Goal: Download file/media

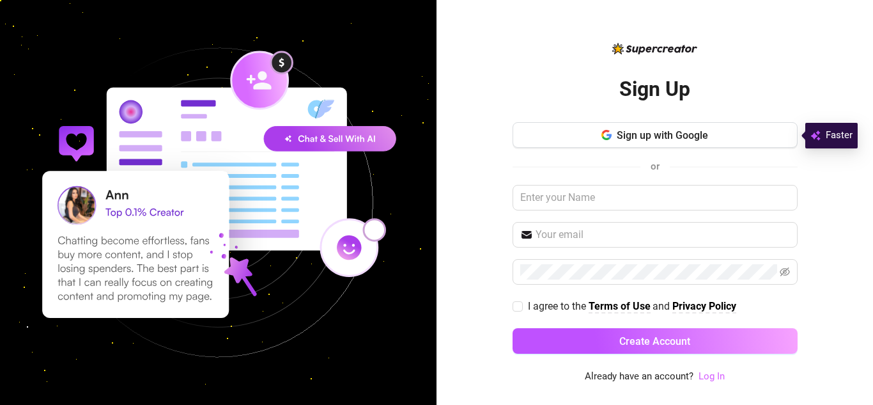
click at [714, 376] on link "Log In" at bounding box center [712, 376] width 26 height 12
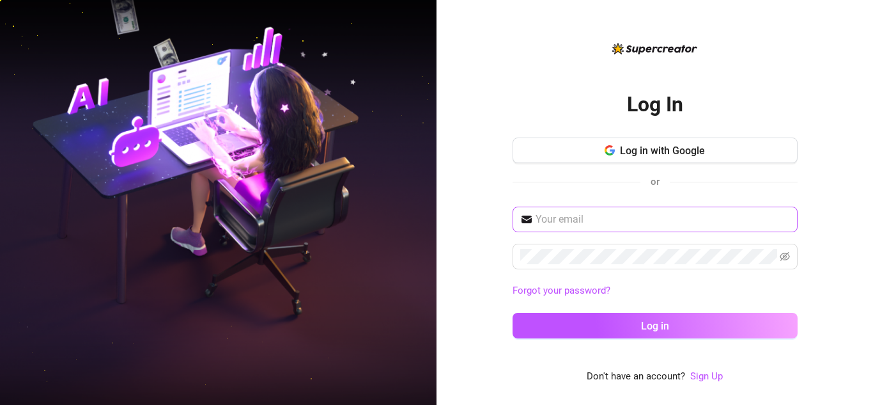
click at [591, 209] on span at bounding box center [655, 219] width 285 height 26
click at [592, 213] on input "text" at bounding box center [663, 219] width 254 height 15
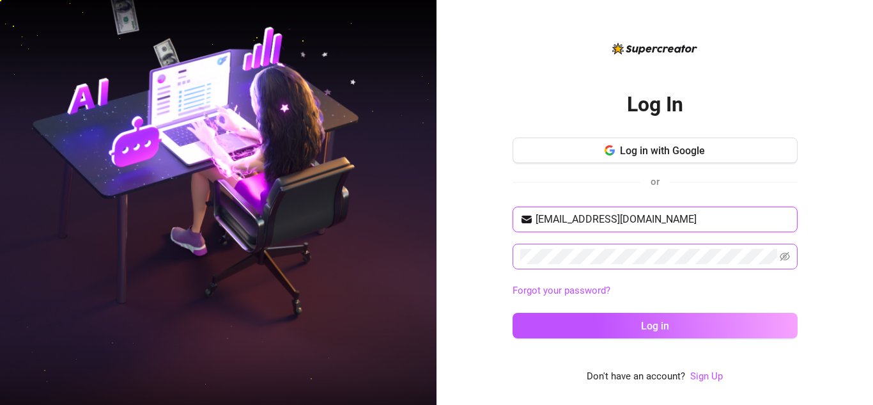
type input "adiontis3@gmail.com"
click at [513, 313] on button "Log in" at bounding box center [655, 326] width 285 height 26
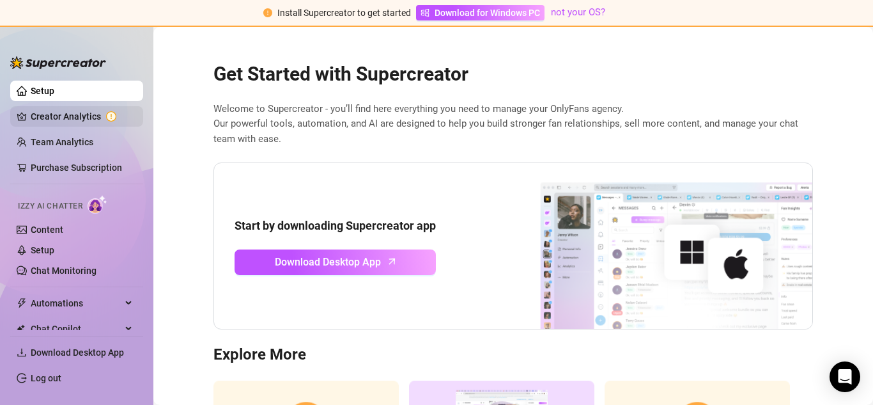
click at [82, 115] on link "Creator Analytics" at bounding box center [82, 116] width 102 height 20
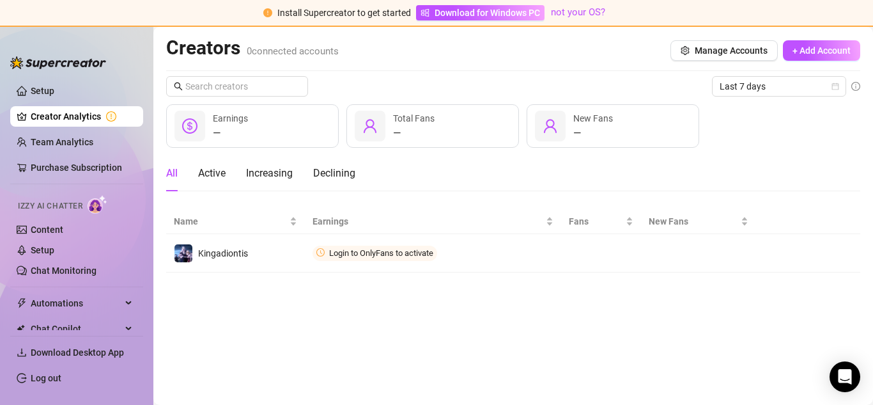
drag, startPoint x: 537, startPoint y: 206, endPoint x: 873, endPoint y: 295, distance: 347.0
click at [873, 295] on main "Creators 0 connected accounts Manage Accounts + Add Account Last 7 days — Earni…" at bounding box center [513, 216] width 720 height 378
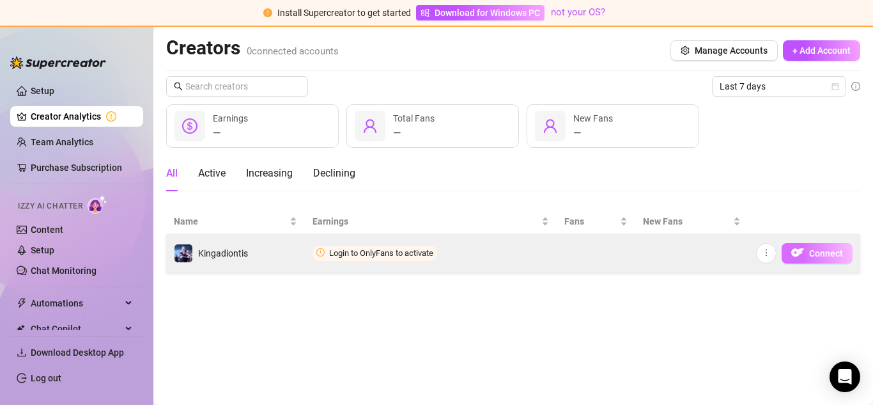
click at [820, 256] on span "Connect" at bounding box center [826, 253] width 34 height 10
click at [821, 255] on span "Connect" at bounding box center [826, 253] width 34 height 10
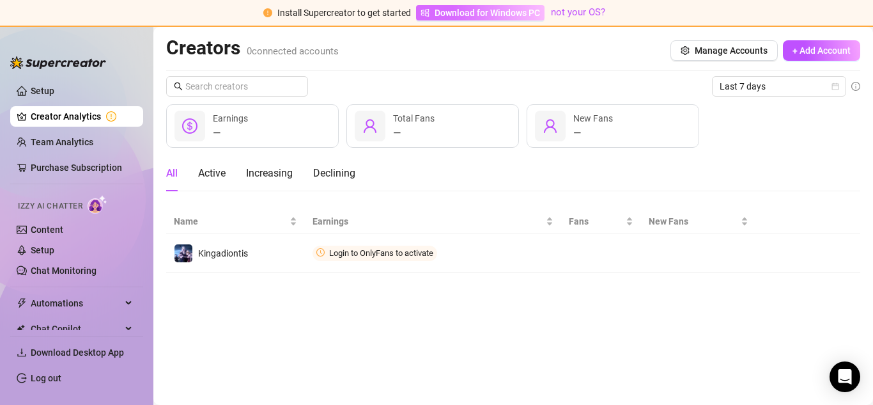
click at [467, 8] on span "Download for Windows PC" at bounding box center [487, 13] width 105 height 14
click at [258, 63] on div "Creators 0 connected accounts Manage Accounts + Add Account" at bounding box center [513, 50] width 694 height 29
click at [490, 16] on span "Download for Windows PC" at bounding box center [487, 13] width 105 height 14
click at [531, 13] on span "Download for Windows PC" at bounding box center [487, 13] width 105 height 14
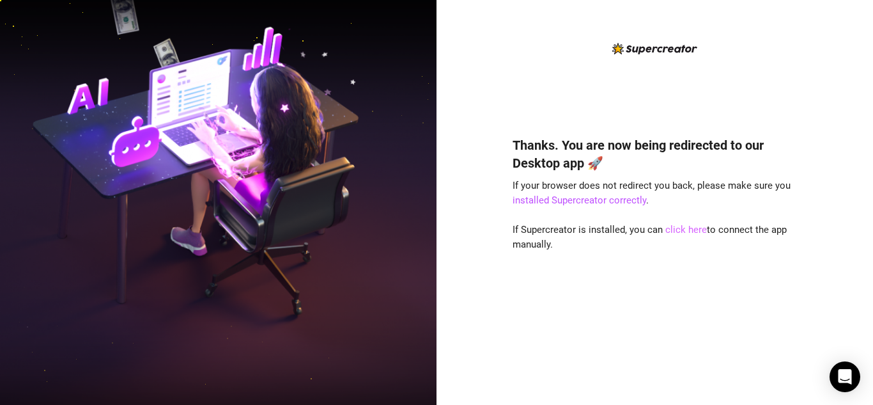
click at [678, 231] on link "click here" at bounding box center [686, 230] width 42 height 12
